Goal: Use online tool/utility: Utilize a website feature to perform a specific function

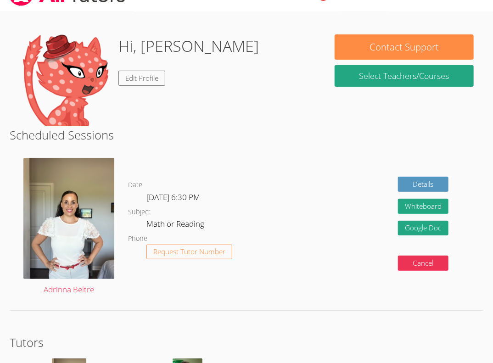
scroll to position [16, 0]
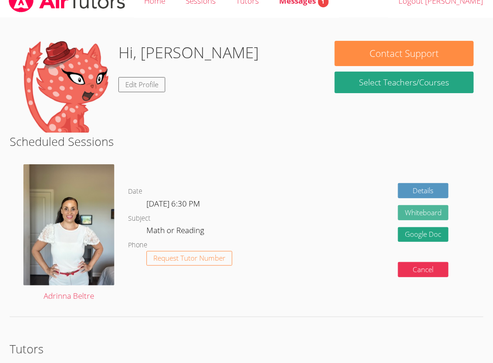
click at [398, 205] on button "Whiteboard" at bounding box center [423, 212] width 51 height 15
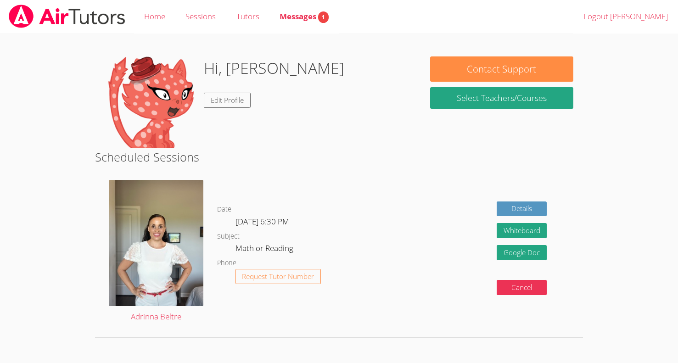
scroll to position [16, 0]
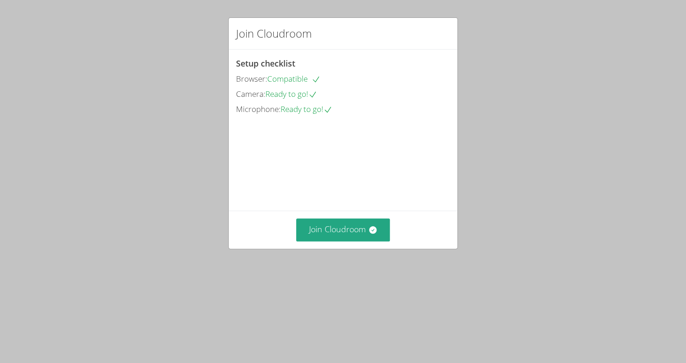
click at [320, 192] on video at bounding box center [305, 158] width 138 height 69
click at [310, 241] on button "Join Cloudroom" at bounding box center [343, 230] width 94 height 22
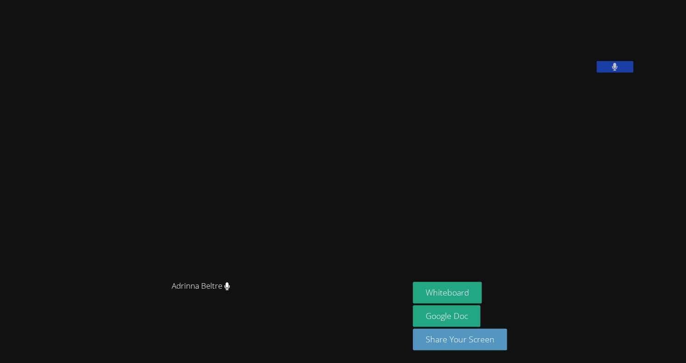
click at [463, 209] on aside "Daniel Zakhay Whiteboard Google Doc Share Your Screen" at bounding box center [524, 181] width 230 height 363
click at [510, 36] on video at bounding box center [482, 38] width 138 height 69
click at [465, 63] on video at bounding box center [482, 38] width 138 height 69
click at [467, 55] on video at bounding box center [482, 38] width 138 height 69
click at [491, 215] on aside "Daniel Zakhay Whiteboard Google Doc Share Your Screen" at bounding box center [524, 181] width 230 height 363
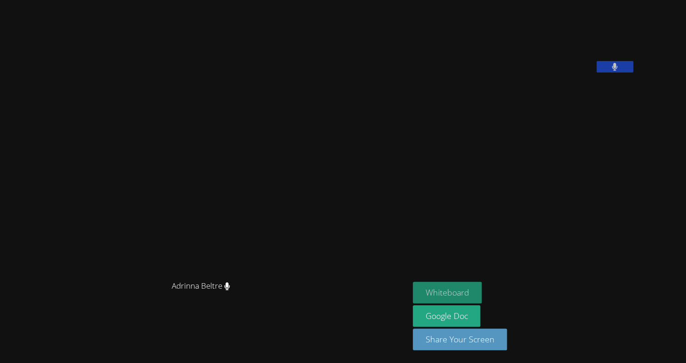
click at [413, 288] on button "Whiteboard" at bounding box center [447, 293] width 69 height 22
